Goal: Task Accomplishment & Management: Use online tool/utility

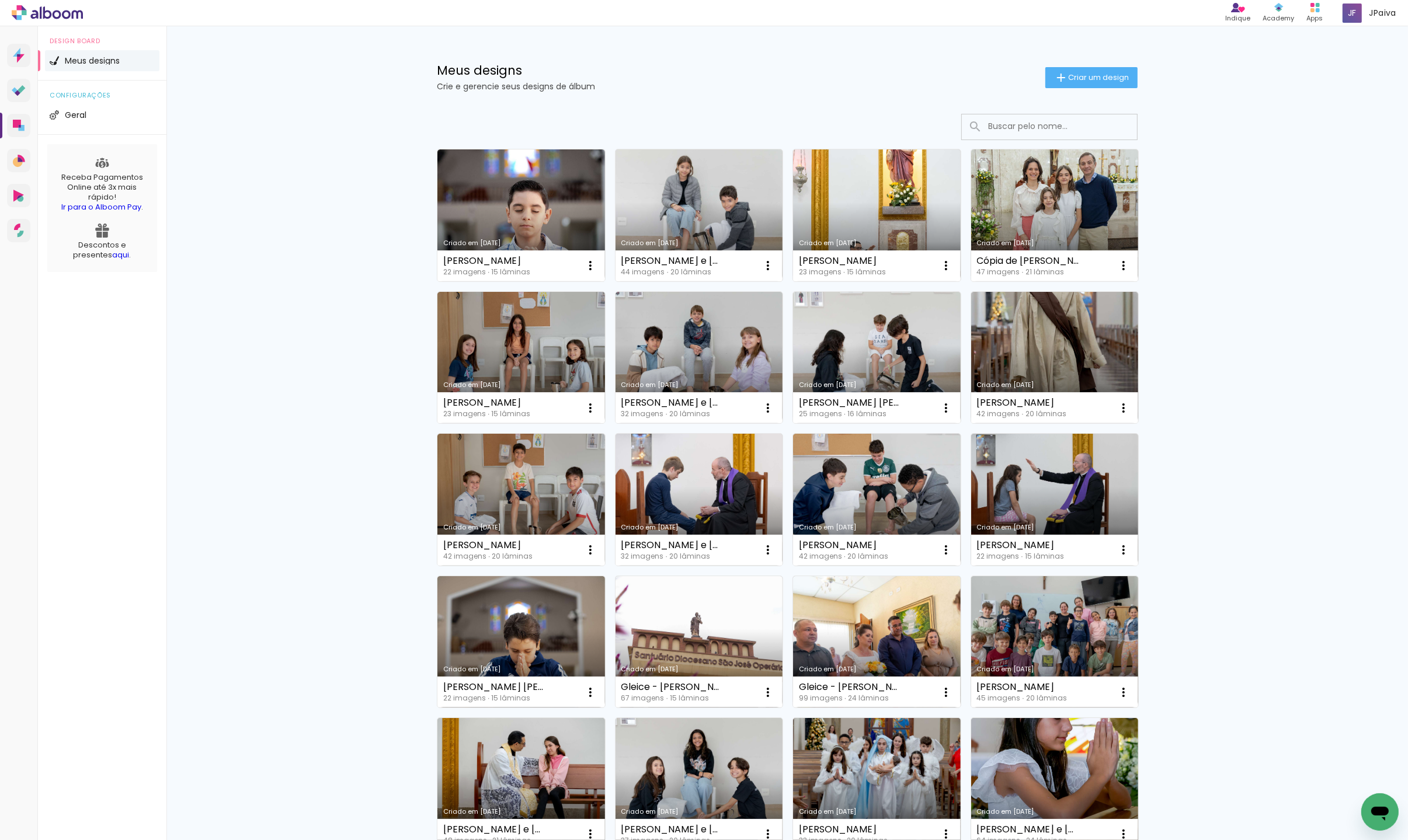
click at [507, 494] on link "Criado em [DATE]" at bounding box center [521, 499] width 167 height 132
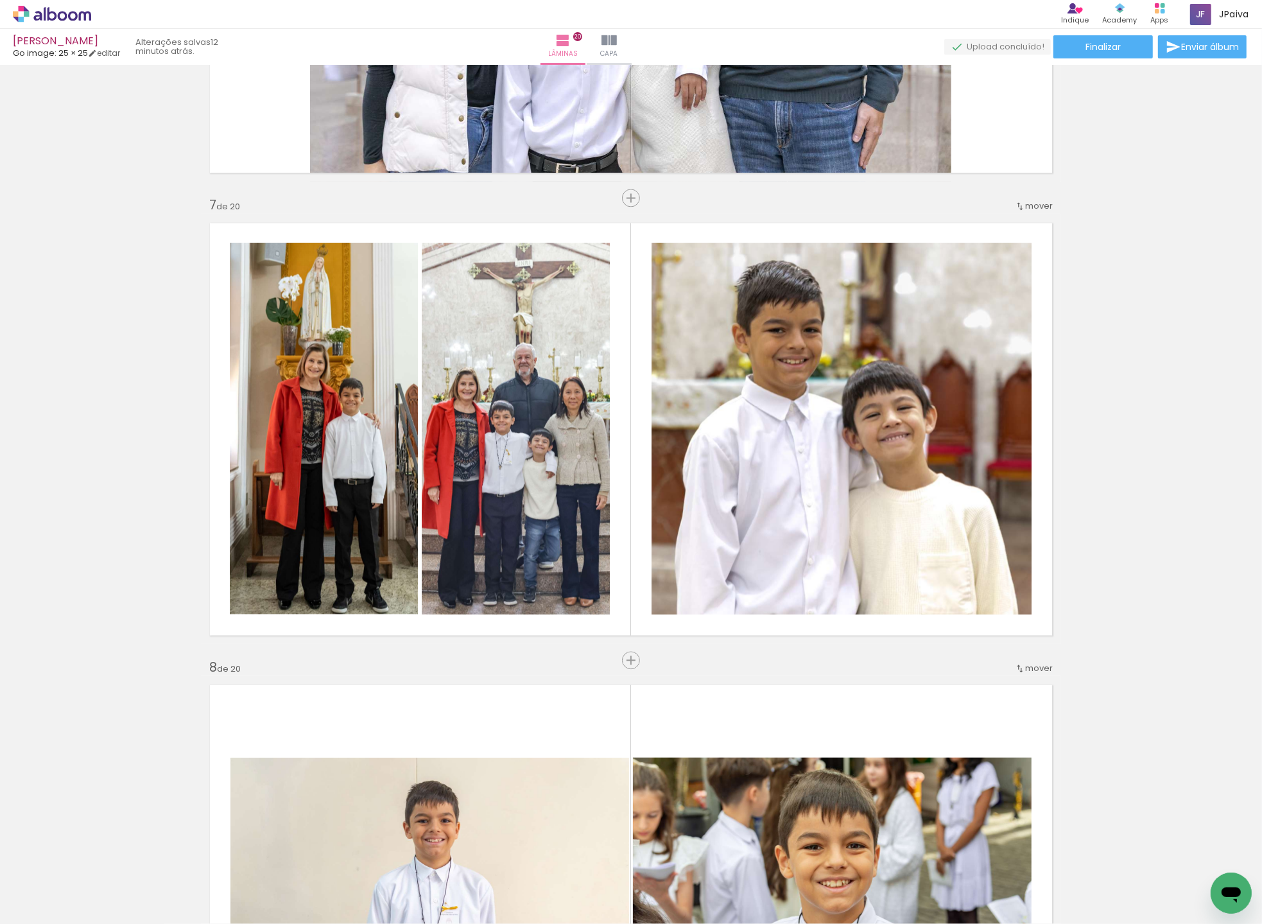
scroll to position [12612, 0]
